Goal: Find specific page/section: Find specific page/section

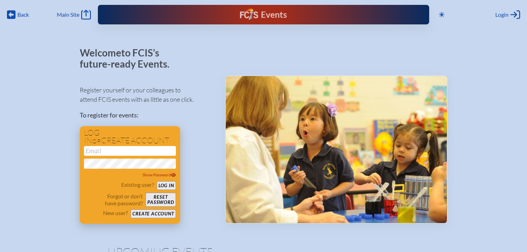
type input "[EMAIL_ADDRESS][DOMAIN_NAME]"
click at [171, 184] on button "Log in" at bounding box center [166, 185] width 19 height 9
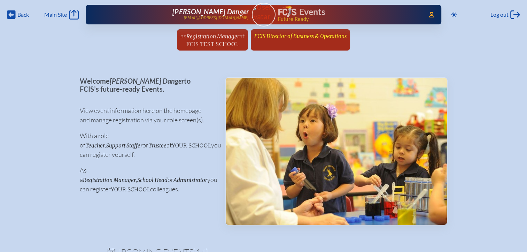
click at [273, 32] on span "FCIS Director of Business & Operations" at bounding box center [300, 36] width 92 height 8
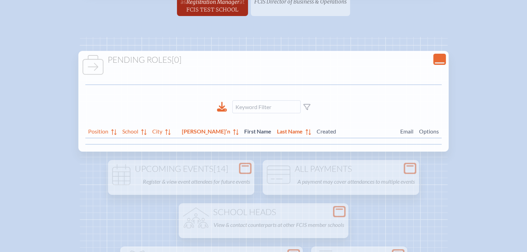
scroll to position [35, 0]
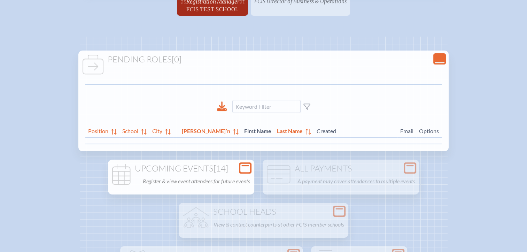
click at [210, 166] on h1 "Upcoming Events [14]" at bounding box center [181, 169] width 141 height 10
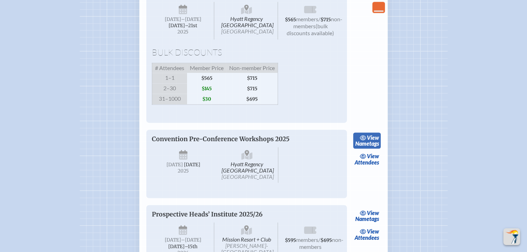
scroll to position [1011, 0]
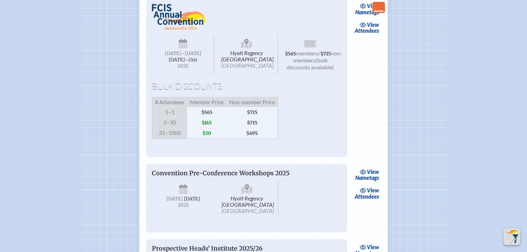
click at [374, 28] on span "view" at bounding box center [373, 24] width 12 height 7
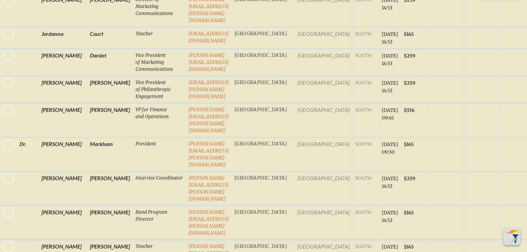
scroll to position [2370, 0]
